Goal: Transaction & Acquisition: Subscribe to service/newsletter

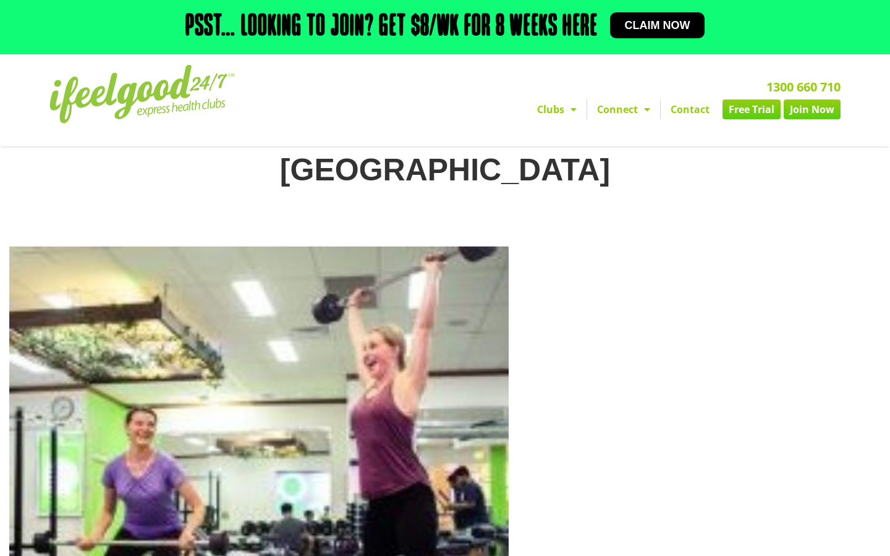
click at [671, 93] on div "1300 660 710 Clubs [GEOGRAPHIC_DATA] [GEOGRAPHIC_DATA] [GEOGRAPHIC_DATA] [GEOGR…" at bounding box center [585, 100] width 522 height 83
click at [671, 93] on div "1300 660 710 Clubs Alexandra Hills Calamvale Coopers Plains Middle Park Oxenfor…" at bounding box center [585, 100] width 522 height 83
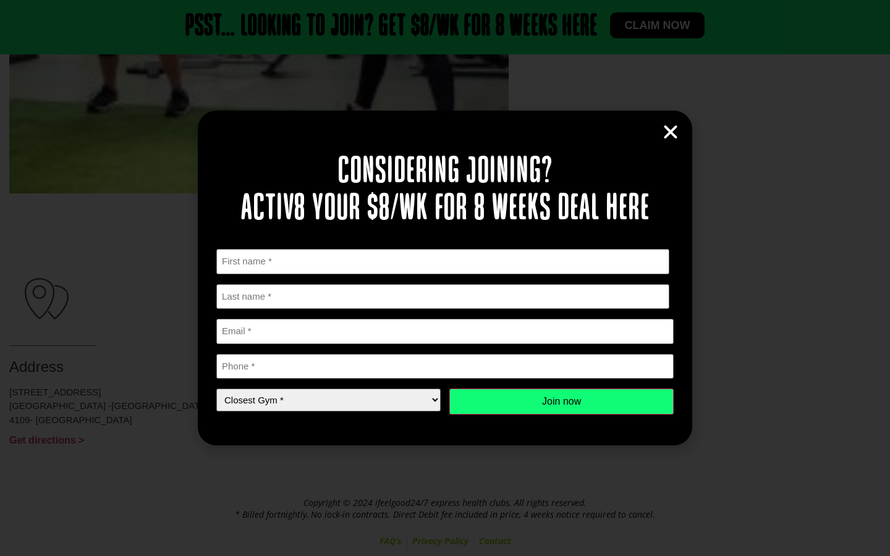
scroll to position [576, 0]
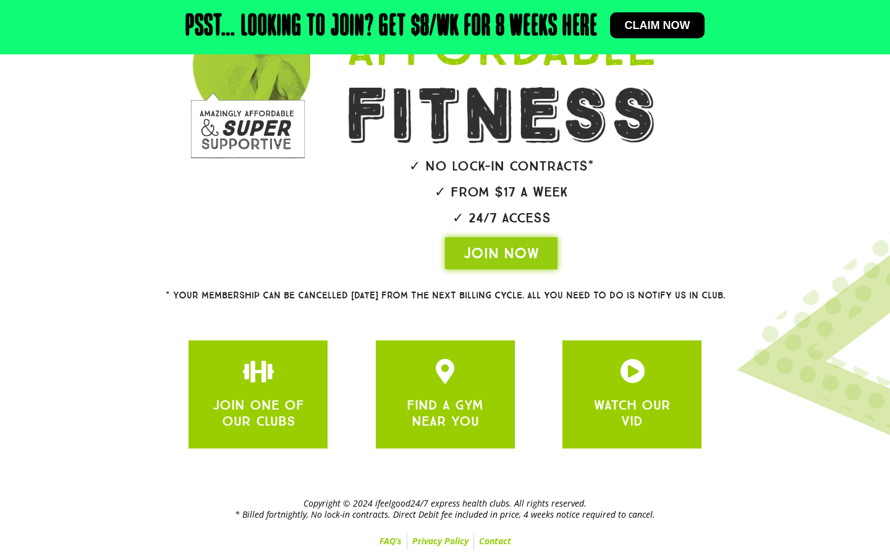
scroll to position [232, 0]
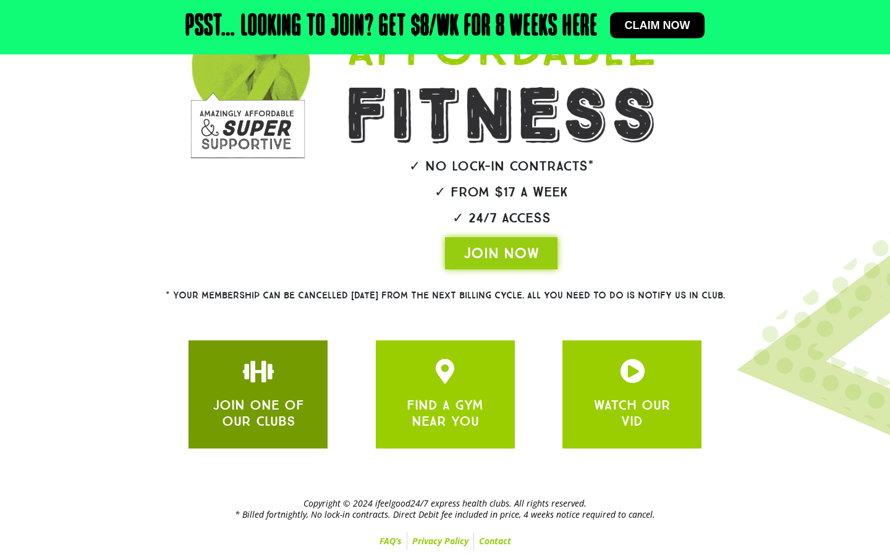
click at [293, 418] on link "JOIN ONE OF OUR CLUBS" at bounding box center [258, 413] width 91 height 33
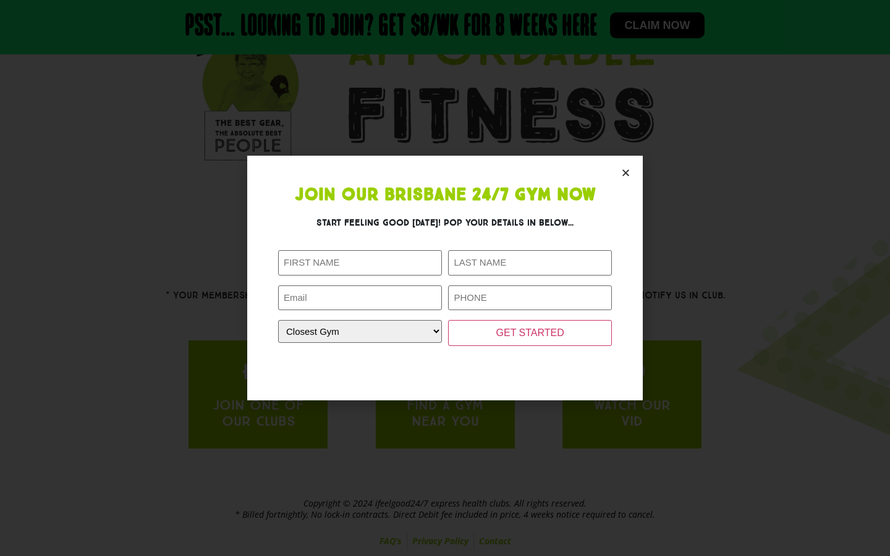
click at [628, 177] on icon "Close" at bounding box center [625, 172] width 9 height 9
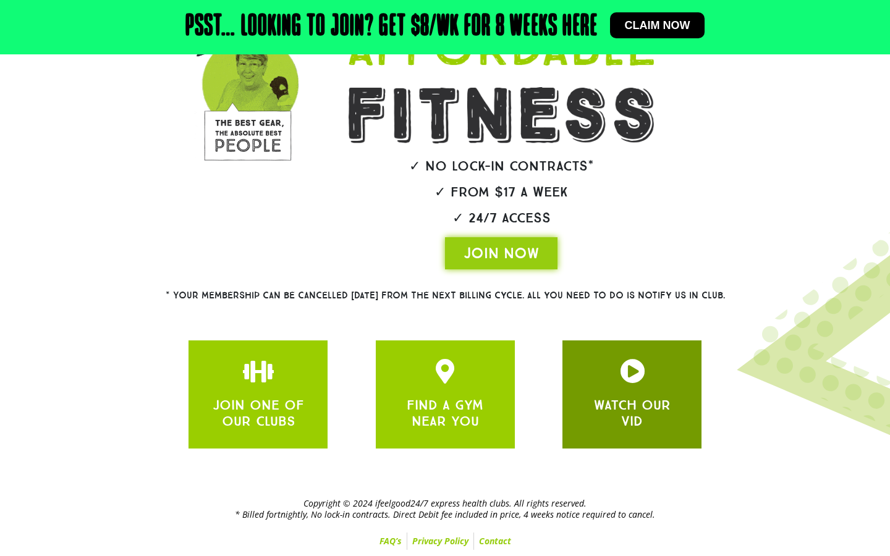
click at [581, 372] on div at bounding box center [632, 373] width 102 height 29
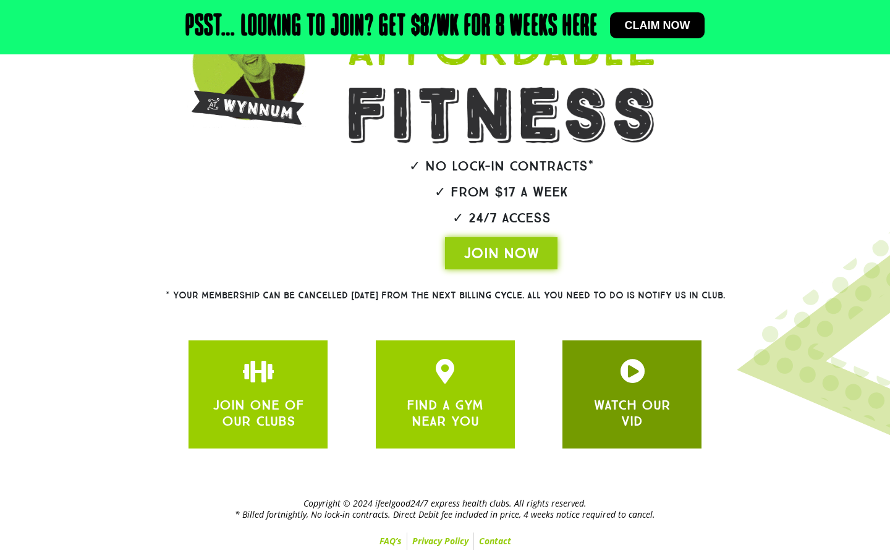
click at [638, 377] on icon "JOIN ONE OF OUR CLUBS" at bounding box center [632, 371] width 25 height 25
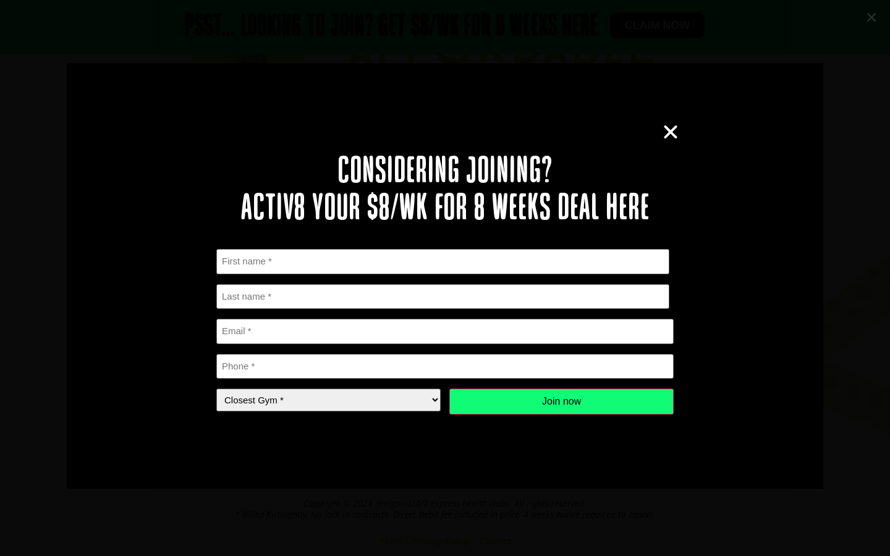
click at [674, 135] on icon "Close" at bounding box center [670, 132] width 19 height 19
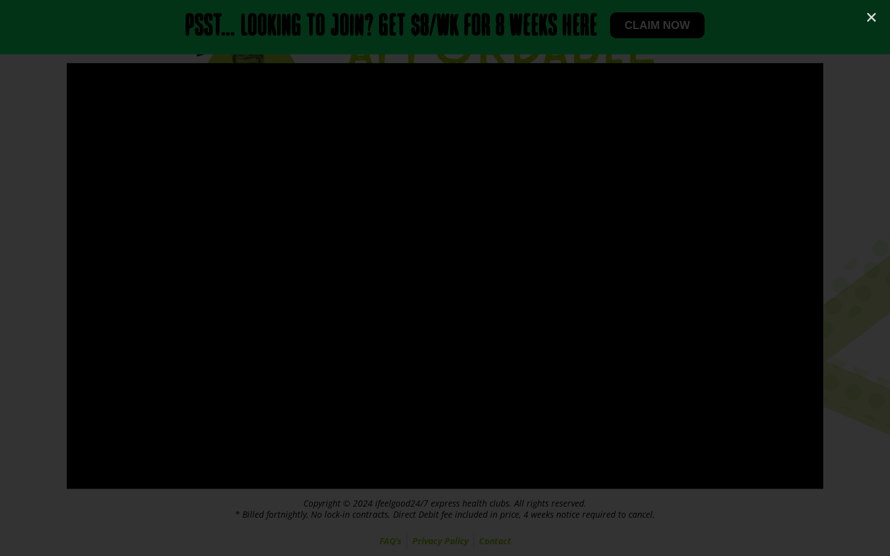
click at [20, 157] on div at bounding box center [445, 278] width 890 height 430
click at [875, 22] on icon "Close (Esc)" at bounding box center [871, 17] width 12 height 12
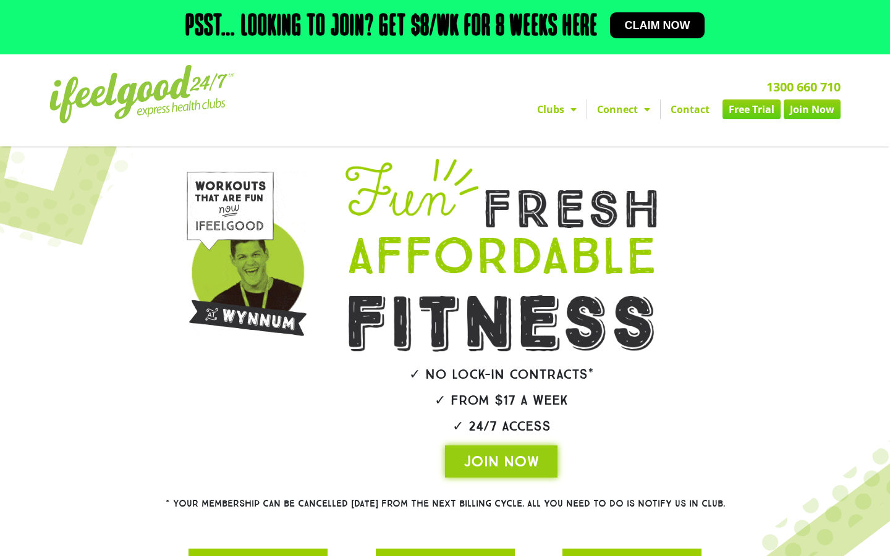
scroll to position [0, 0]
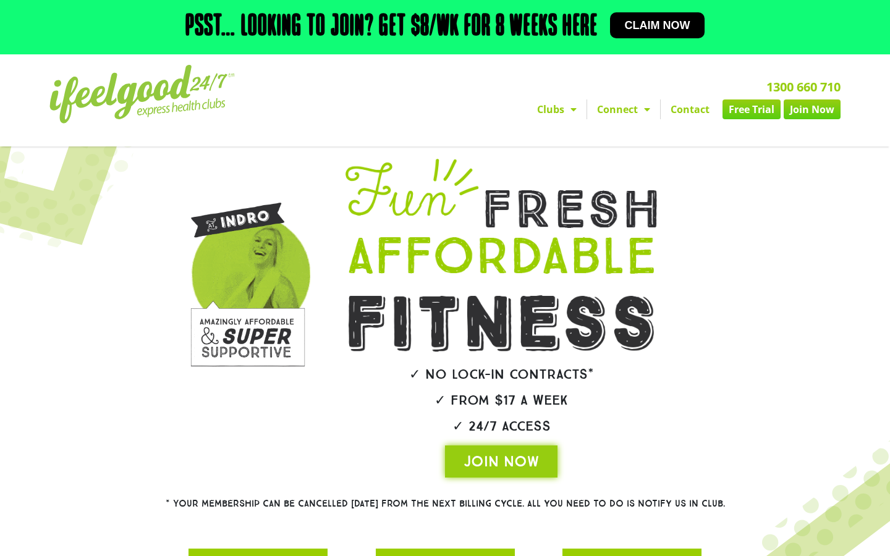
click at [739, 119] on link "Free Trial" at bounding box center [752, 110] width 58 height 20
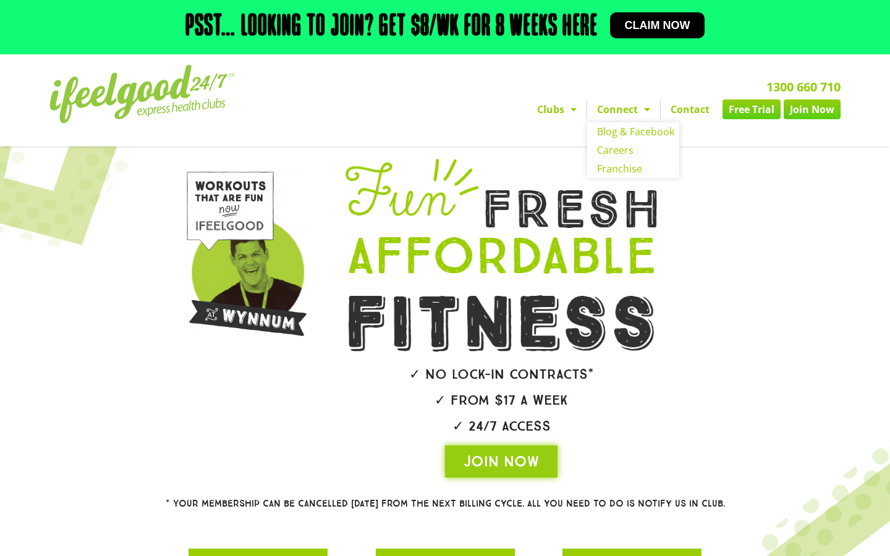
click at [634, 119] on link "Connect" at bounding box center [623, 110] width 73 height 20
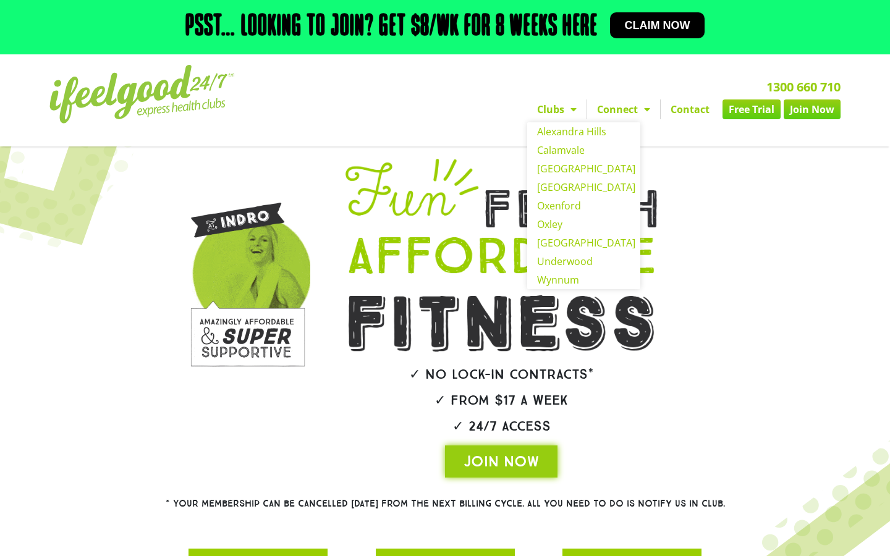
click at [567, 119] on span "Menu" at bounding box center [570, 109] width 12 height 22
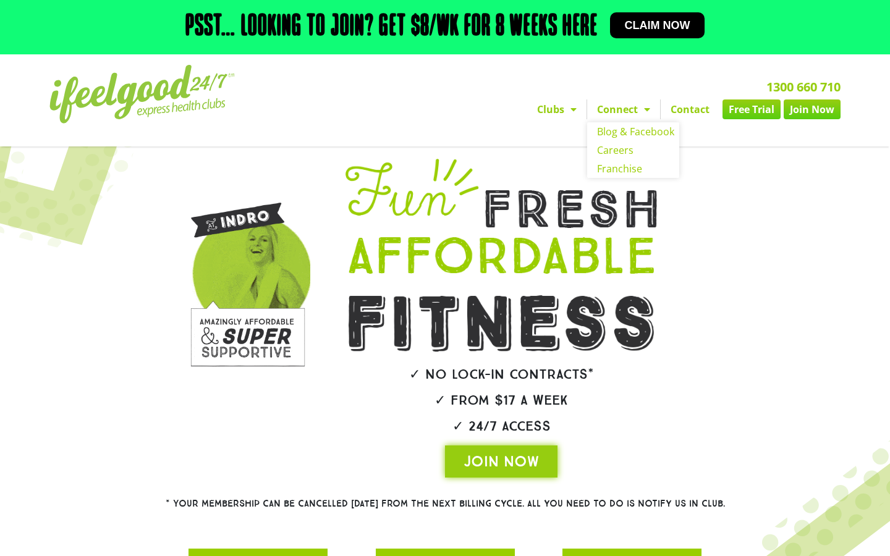
click at [635, 119] on link "Connect" at bounding box center [623, 110] width 73 height 20
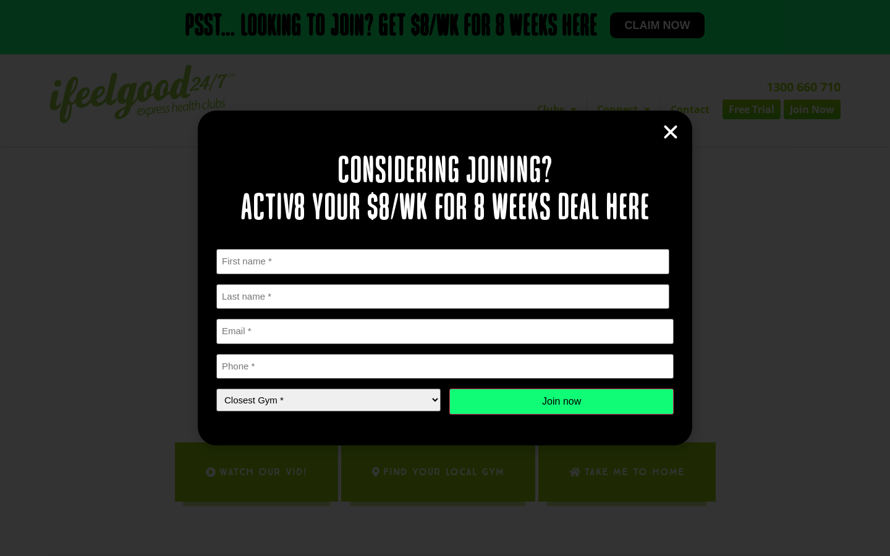
click at [655, 155] on h2 "Considering joining? Activ8 your $8/wk for 8 weeks deal here" at bounding box center [444, 191] width 457 height 74
click at [669, 138] on icon "Close" at bounding box center [670, 132] width 19 height 19
